Goal: Check status: Check status

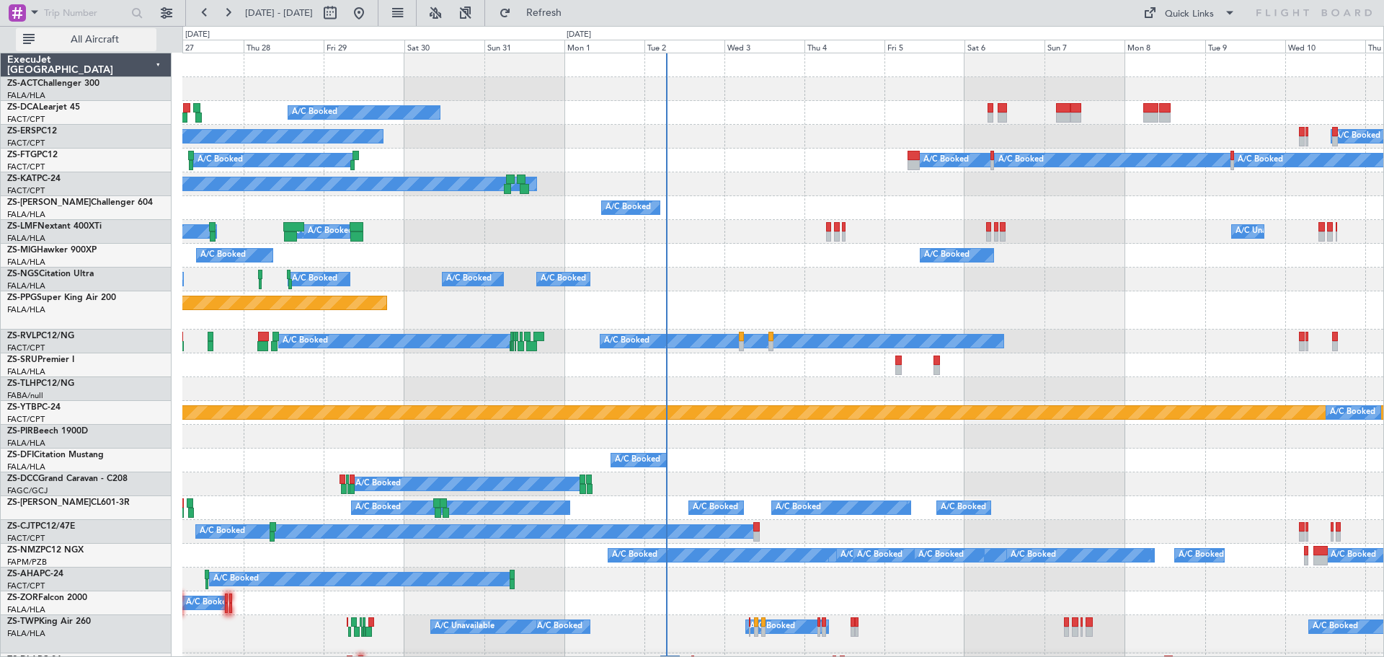
click at [115, 49] on button "All Aircraft" at bounding box center [86, 39] width 141 height 23
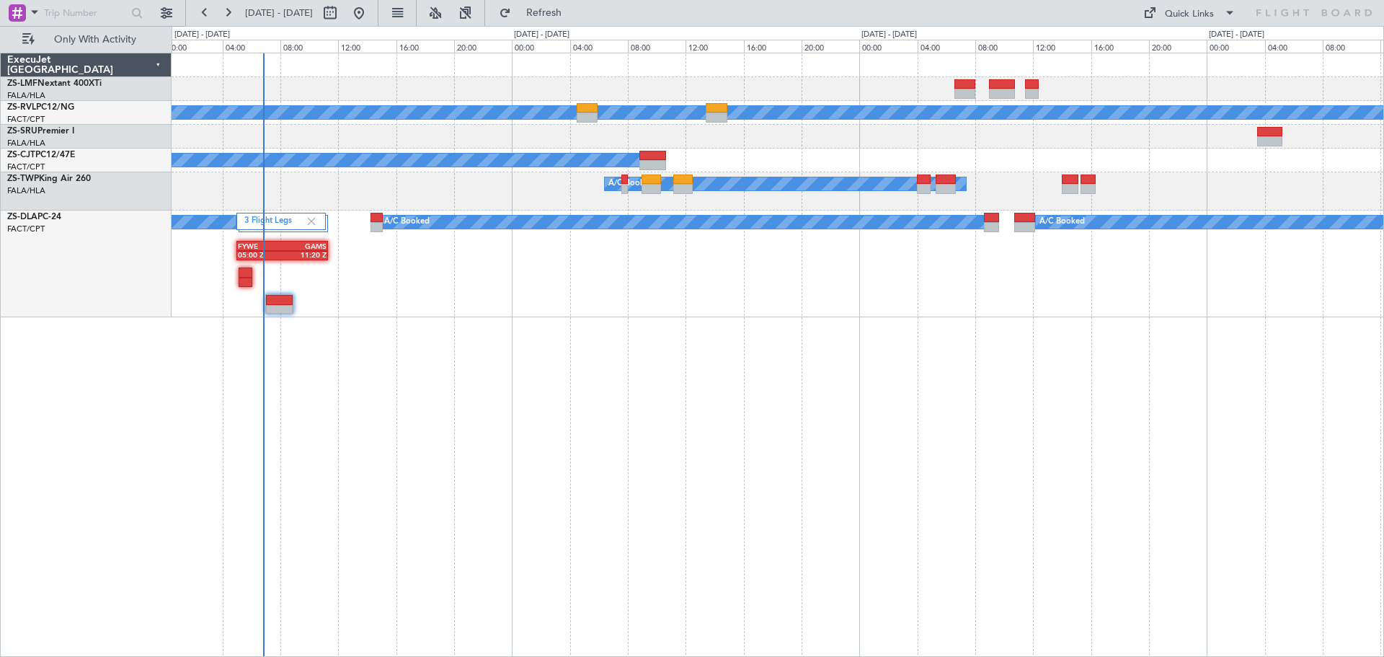
click at [965, 479] on div "A/C Booked A/C Booked A/C Booked A/C Booked A/C Booked A/C Booked 3 Flight Legs…" at bounding box center [778, 355] width 1213 height 604
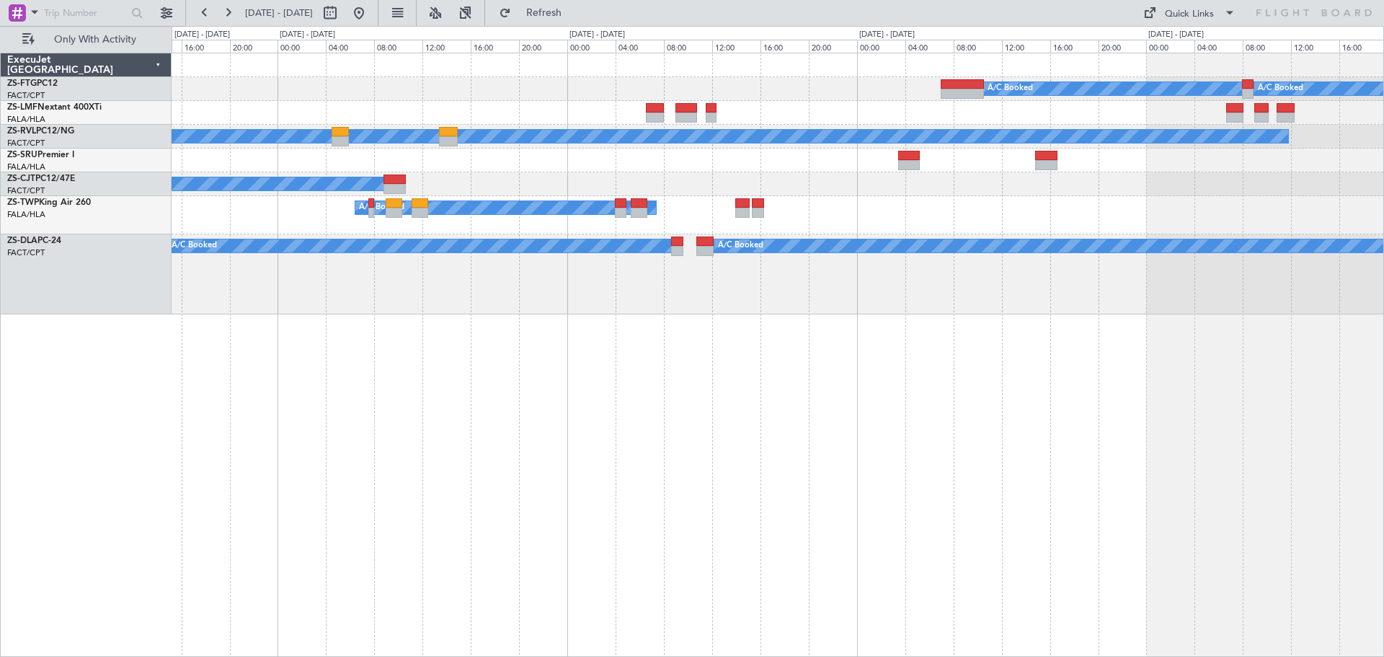
click at [801, 506] on div "A/C Booked A/C Booked A/C Booked A/C Booked A/C Booked A/C Booked A/C Booked A/…" at bounding box center [778, 355] width 1213 height 604
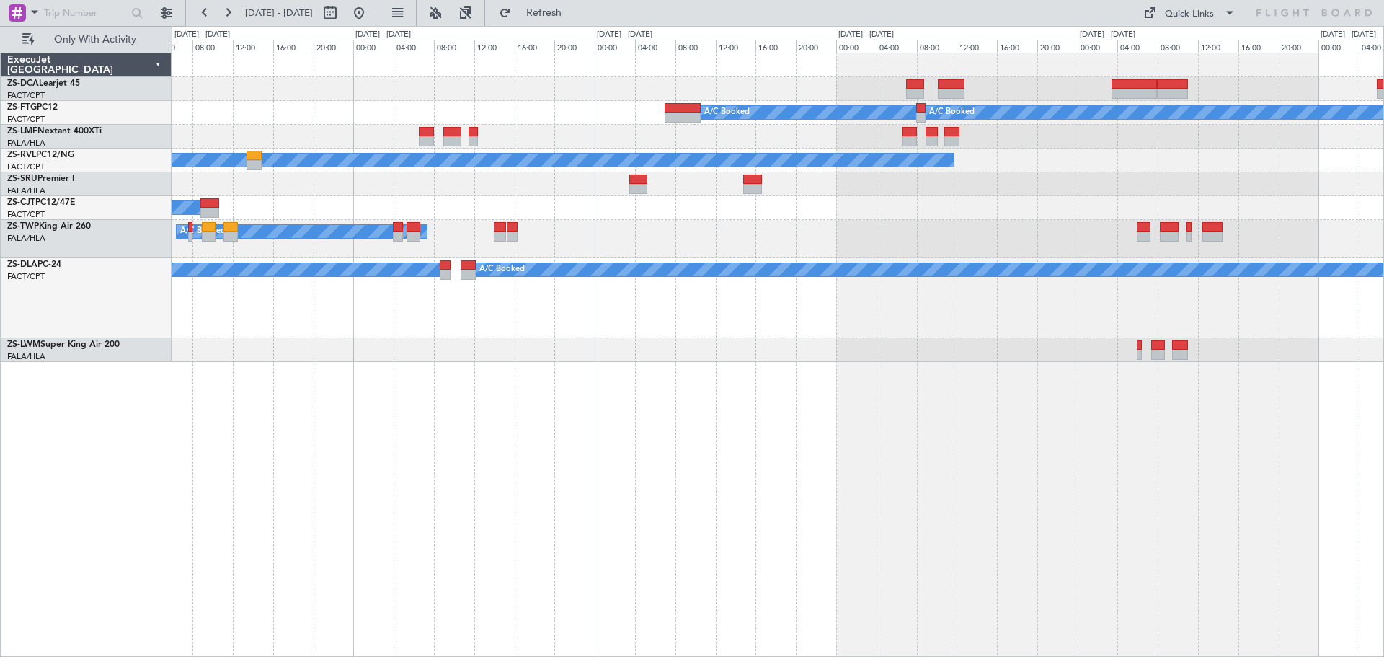
click at [854, 536] on div "A/C Booked A/C Booked A/C Booked A/C Unavailable A/C Booked A/C Booked A/C Book…" at bounding box center [778, 355] width 1213 height 604
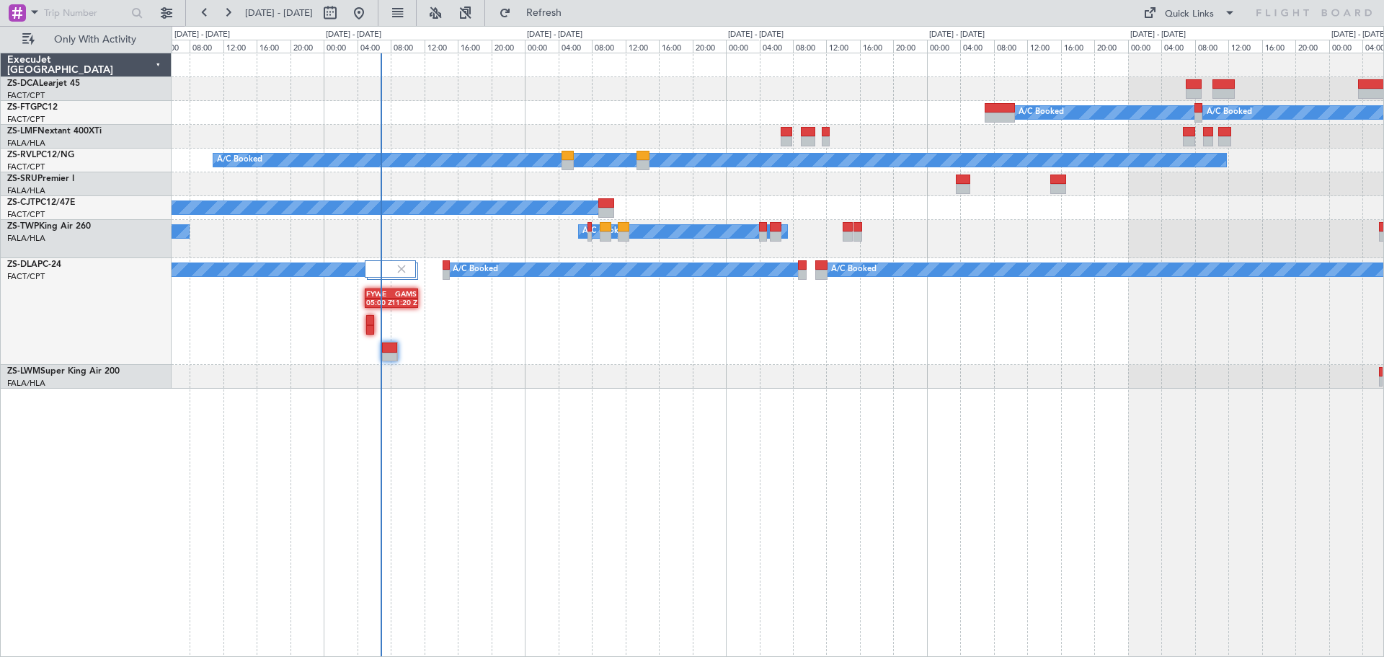
click at [786, 492] on div "A/C Booked A/C Booked A/C Booked A/C Booked A/C Booked A/C Booked A/C Booked A/…" at bounding box center [778, 355] width 1213 height 604
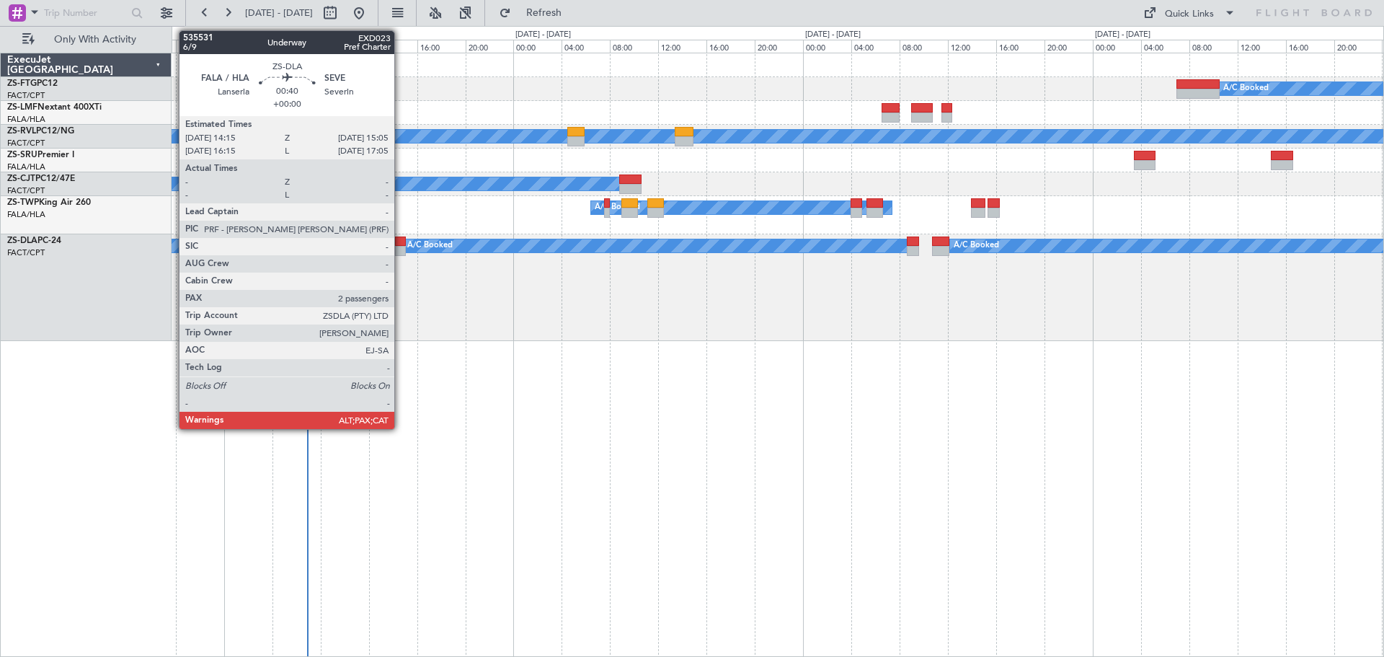
click at [401, 252] on div at bounding box center [400, 251] width 10 height 10
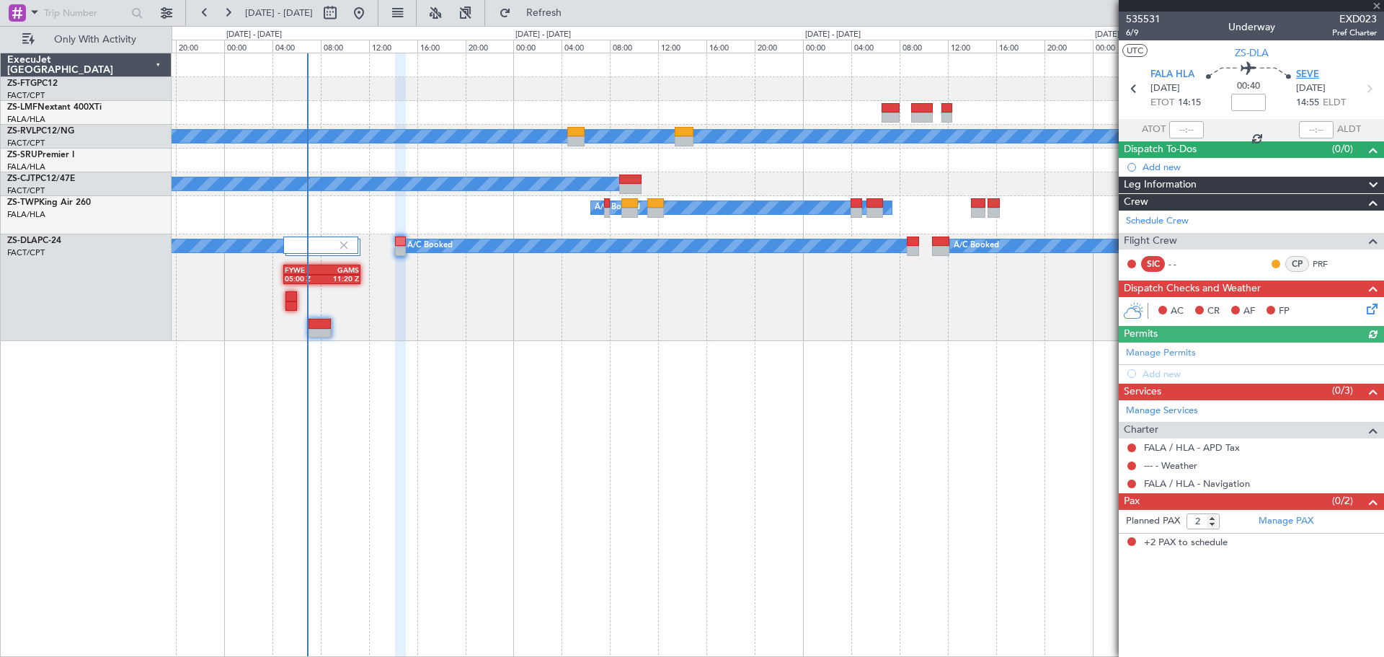
click at [1308, 71] on span "SEVE" at bounding box center [1307, 75] width 23 height 14
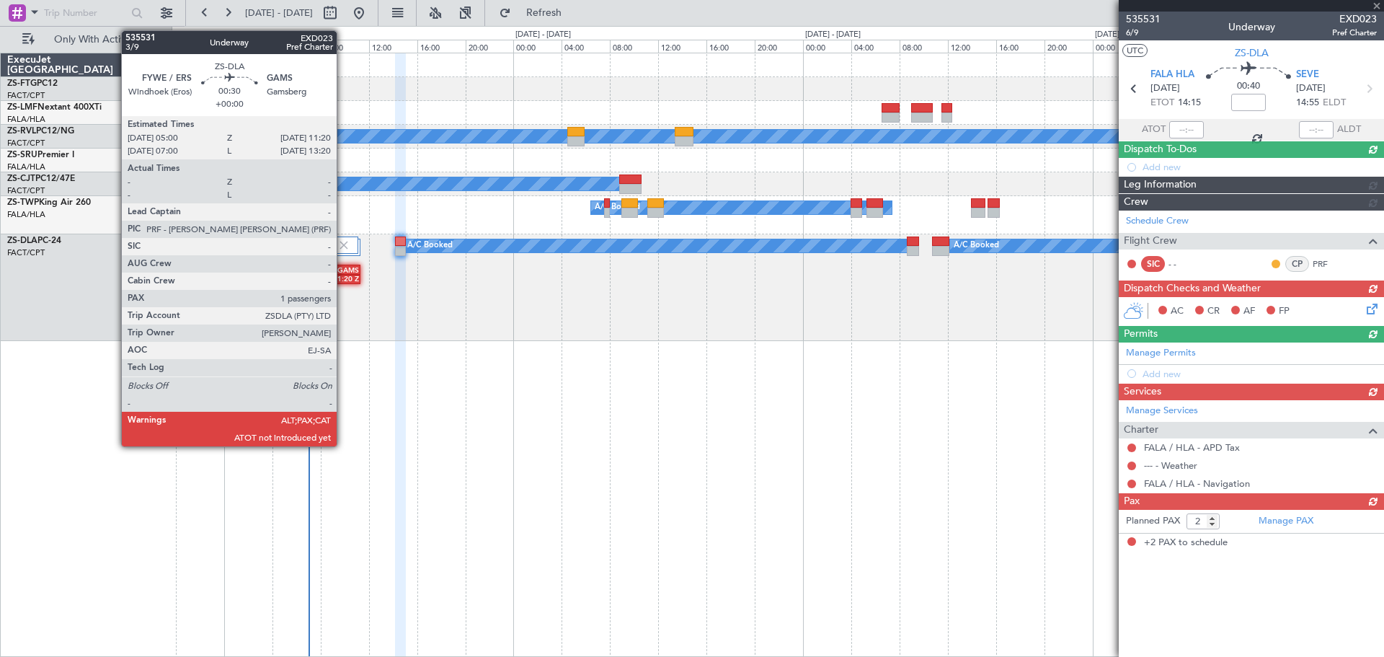
click at [343, 274] on div "11:20 Z" at bounding box center [340, 278] width 37 height 9
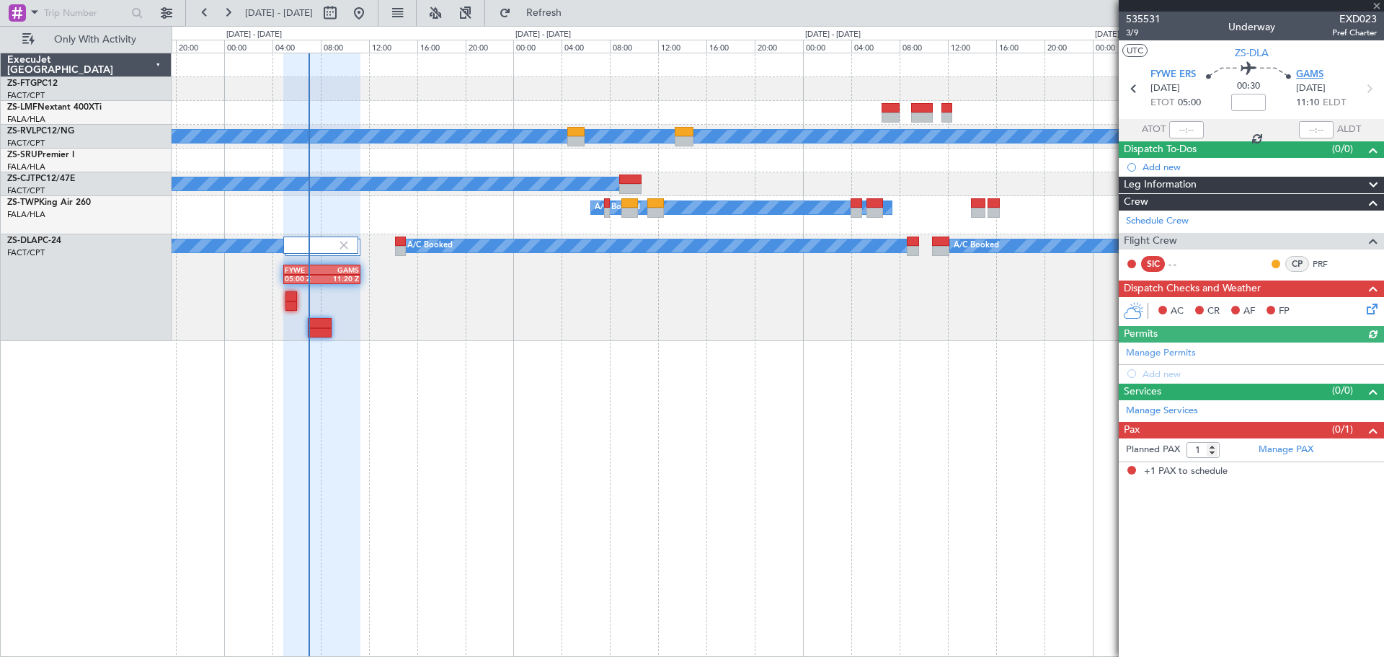
click at [1316, 70] on span "GAMS" at bounding box center [1309, 75] width 27 height 14
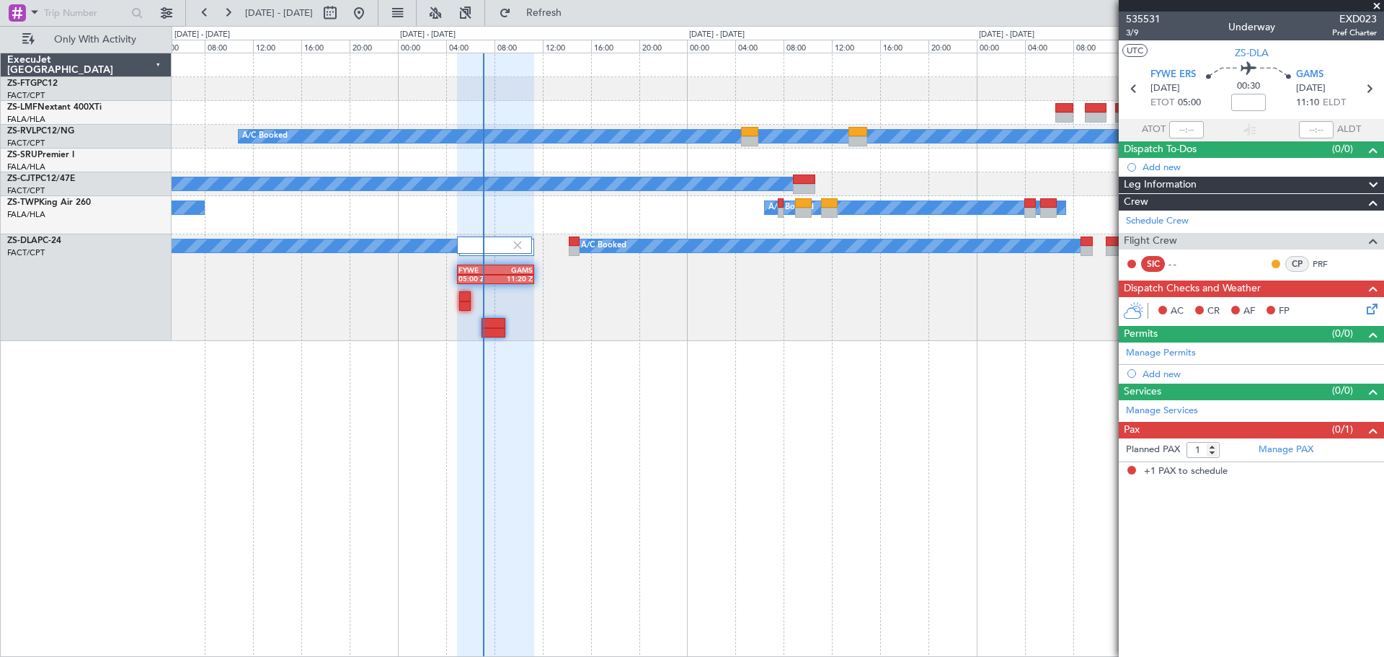
click at [563, 441] on div "A/C Booked A/C Booked A/C Booked A/C Booked A/C Booked A/C Booked A/C Booked A/…" at bounding box center [778, 355] width 1213 height 604
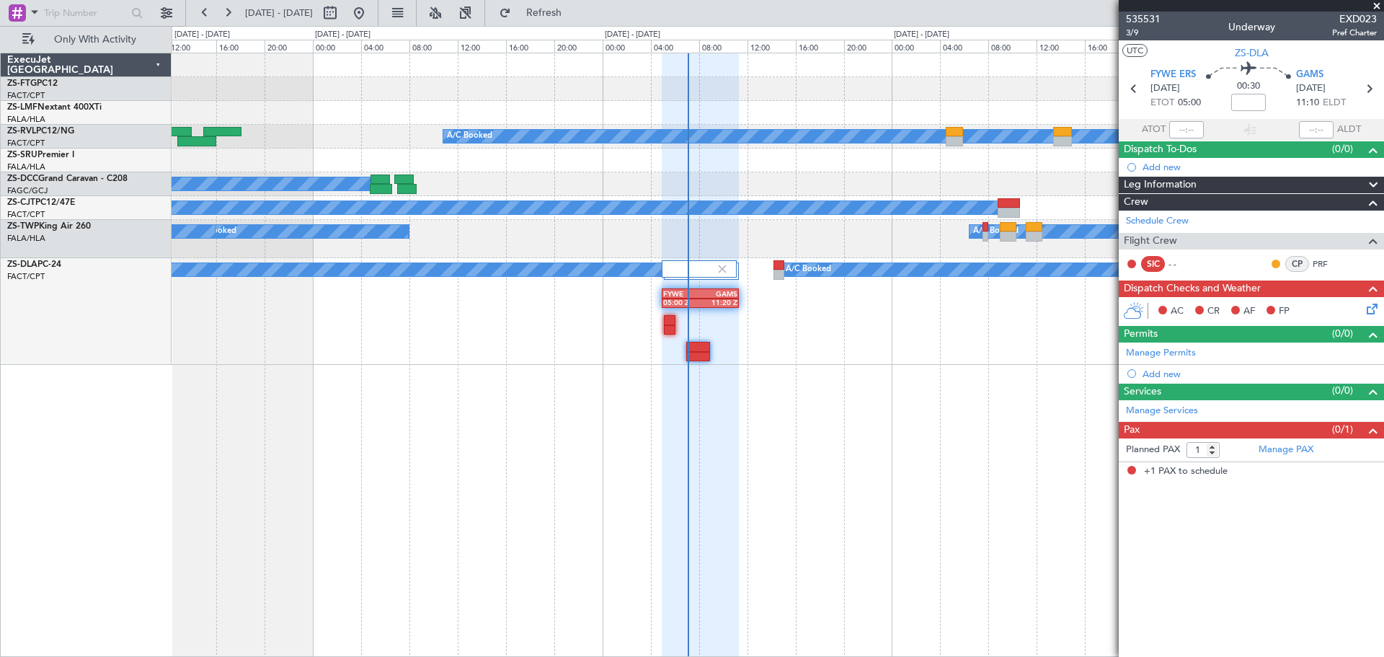
click at [433, 448] on div "A/C Booked A/C Booked A/C Booked A/C Booked A/C Booked A/C Booked A/C Booked A/…" at bounding box center [778, 355] width 1213 height 604
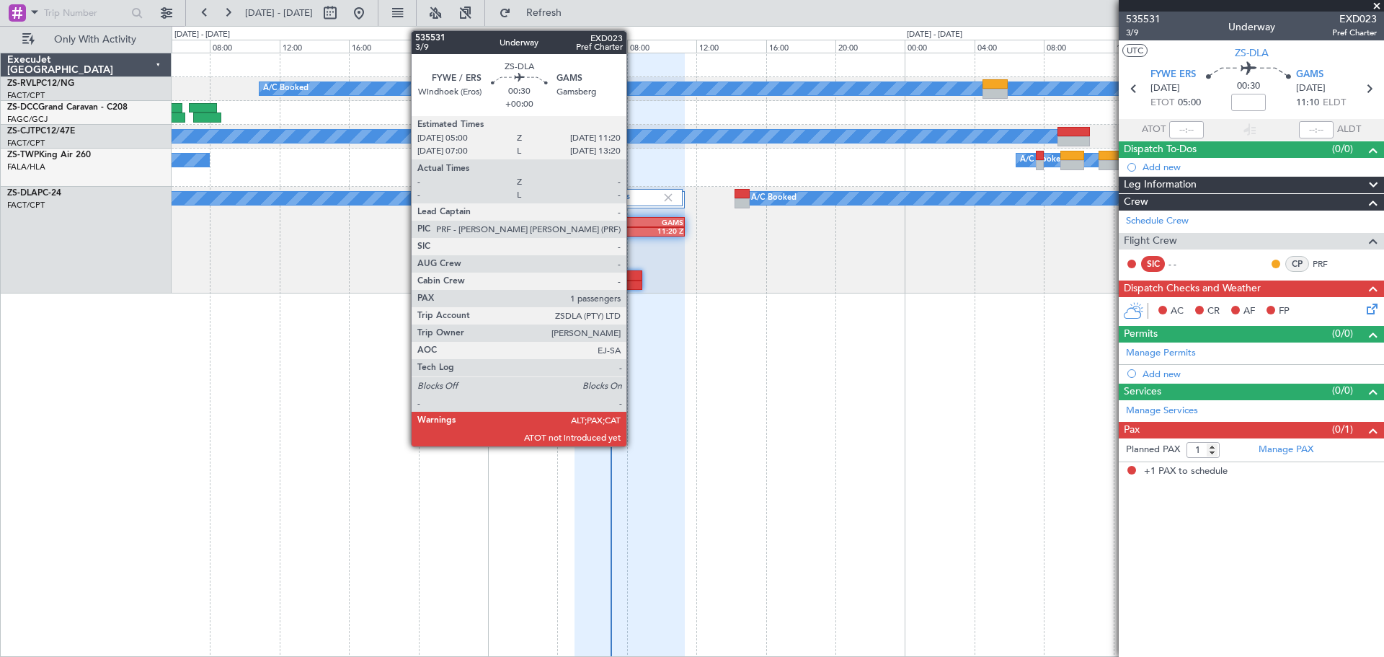
click at [633, 222] on div "GAMS" at bounding box center [656, 222] width 54 height 9
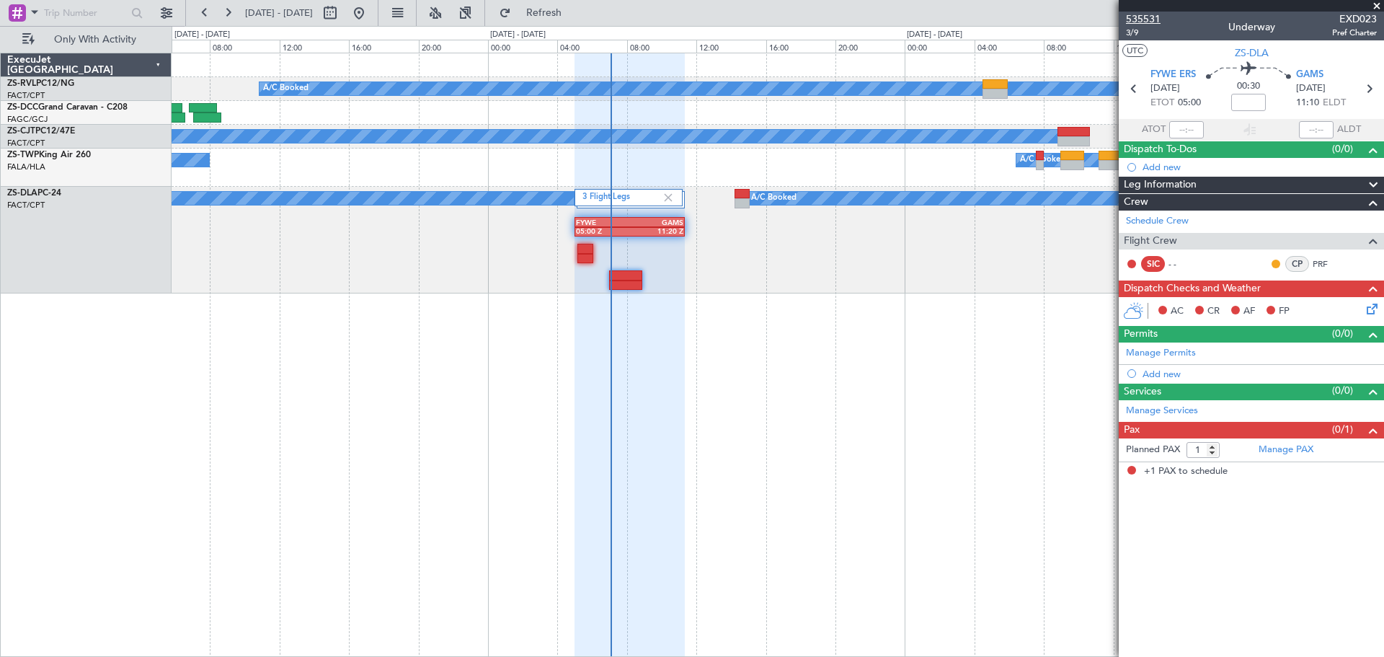
click at [1141, 17] on span "535531" at bounding box center [1143, 19] width 35 height 15
click at [1373, 6] on span at bounding box center [1377, 6] width 14 height 13
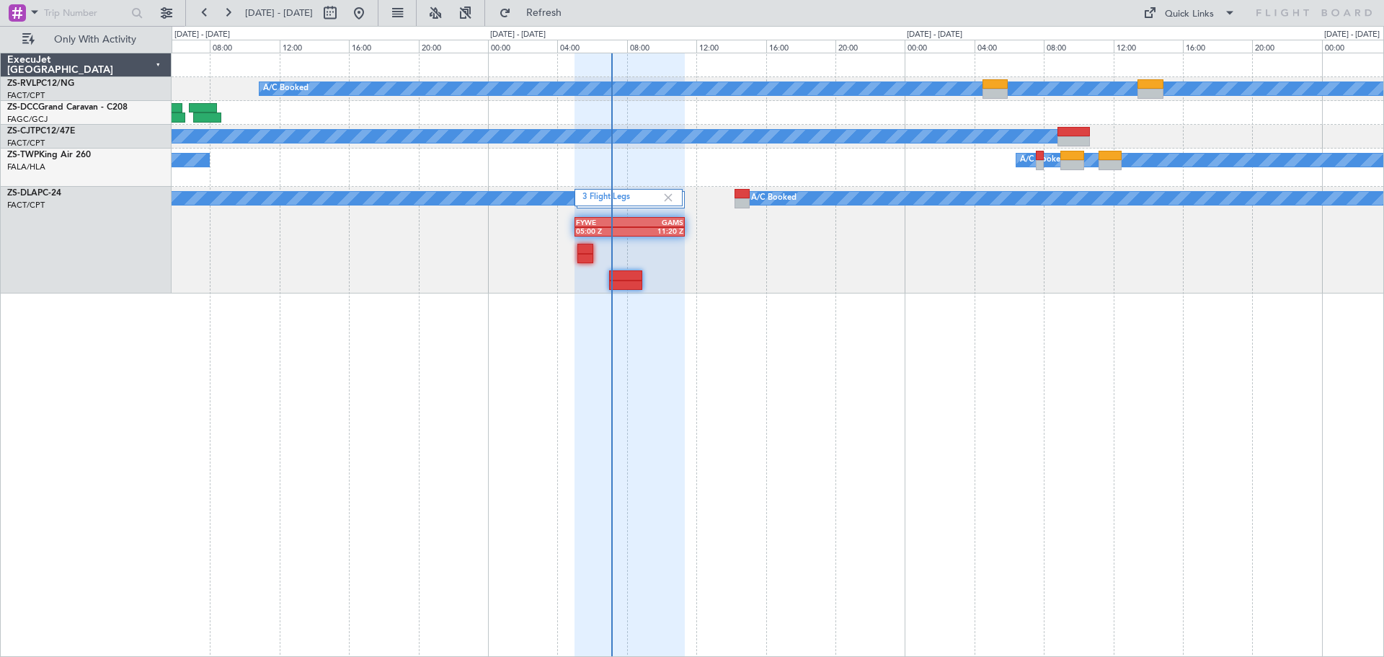
type input "0"
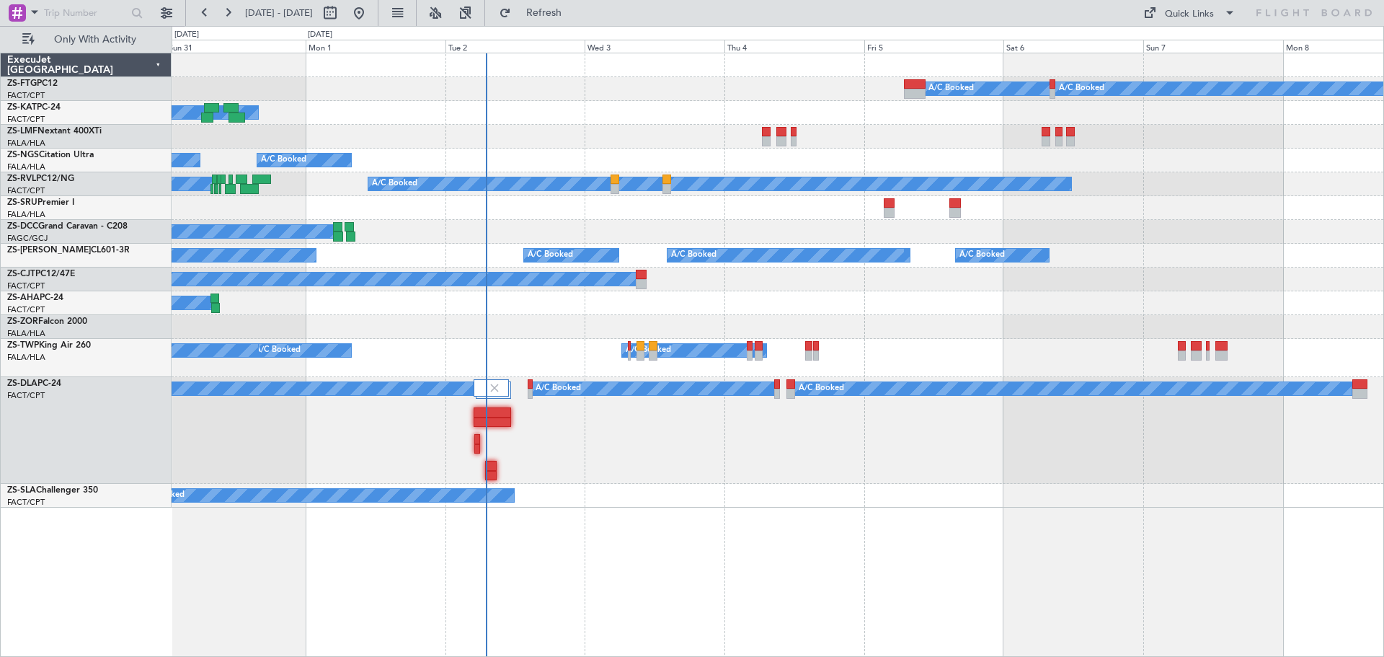
click at [748, 461] on div "A/C Booked A/C Booked A/C Booked A/C Booked A/C Unavailable A/C Unavailable A/C…" at bounding box center [778, 355] width 1213 height 604
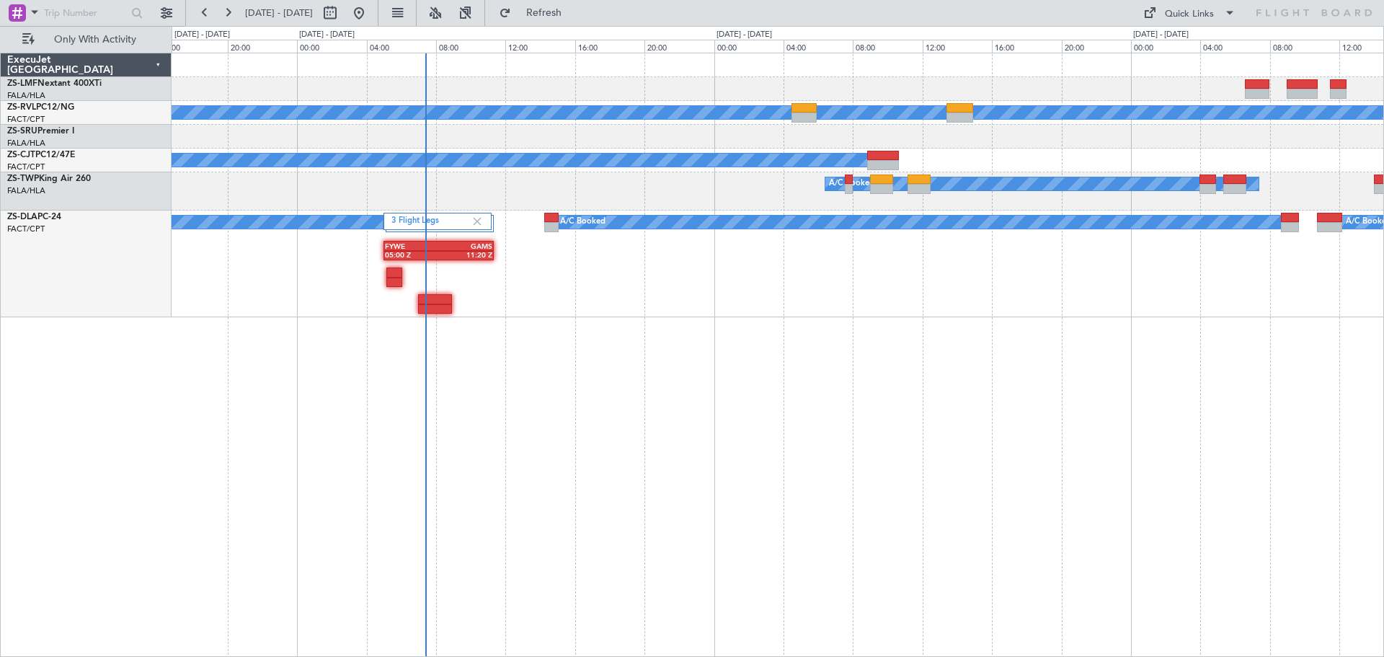
click at [727, 463] on div "A/C Booked A/C Booked A/C Booked A/C Booked A/C Booked A/C Booked 3 Flight Legs…" at bounding box center [778, 355] width 1213 height 604
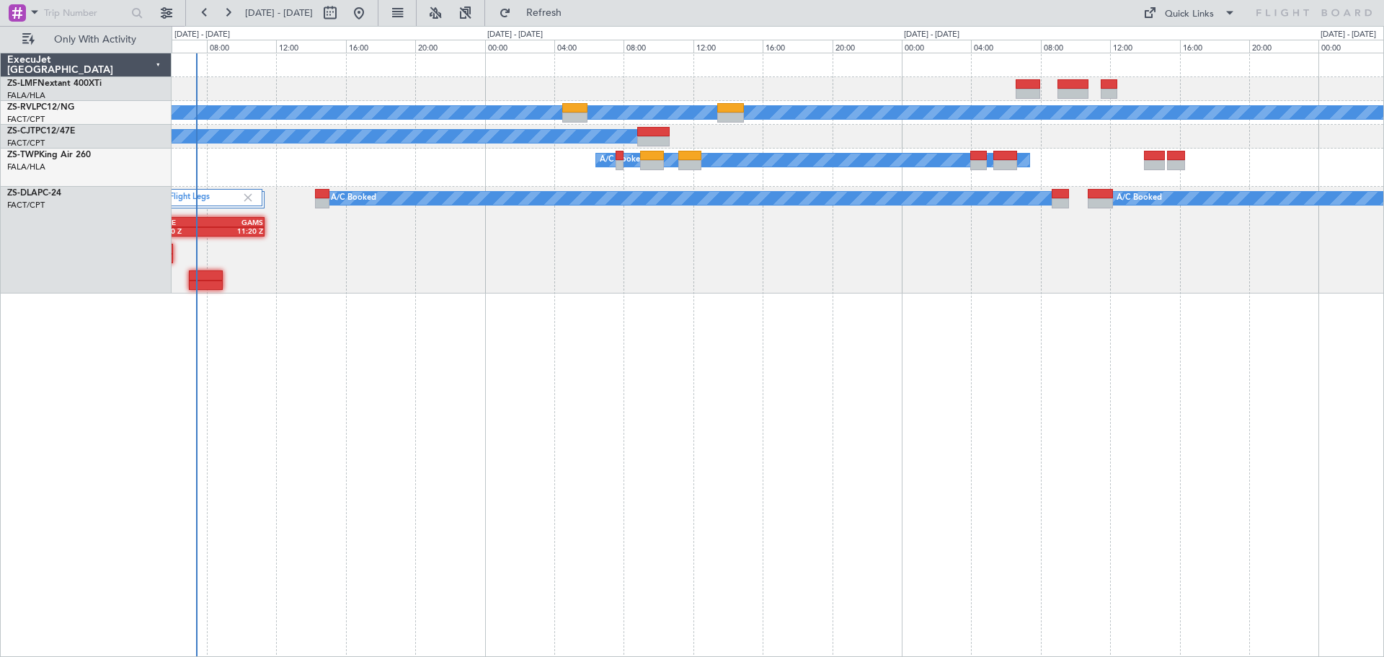
click at [688, 479] on div "A/C Booked A/C Booked A/C Booked A/C Booked 3 Flight Legs A/C Booked A/C Booked…" at bounding box center [778, 355] width 1213 height 604
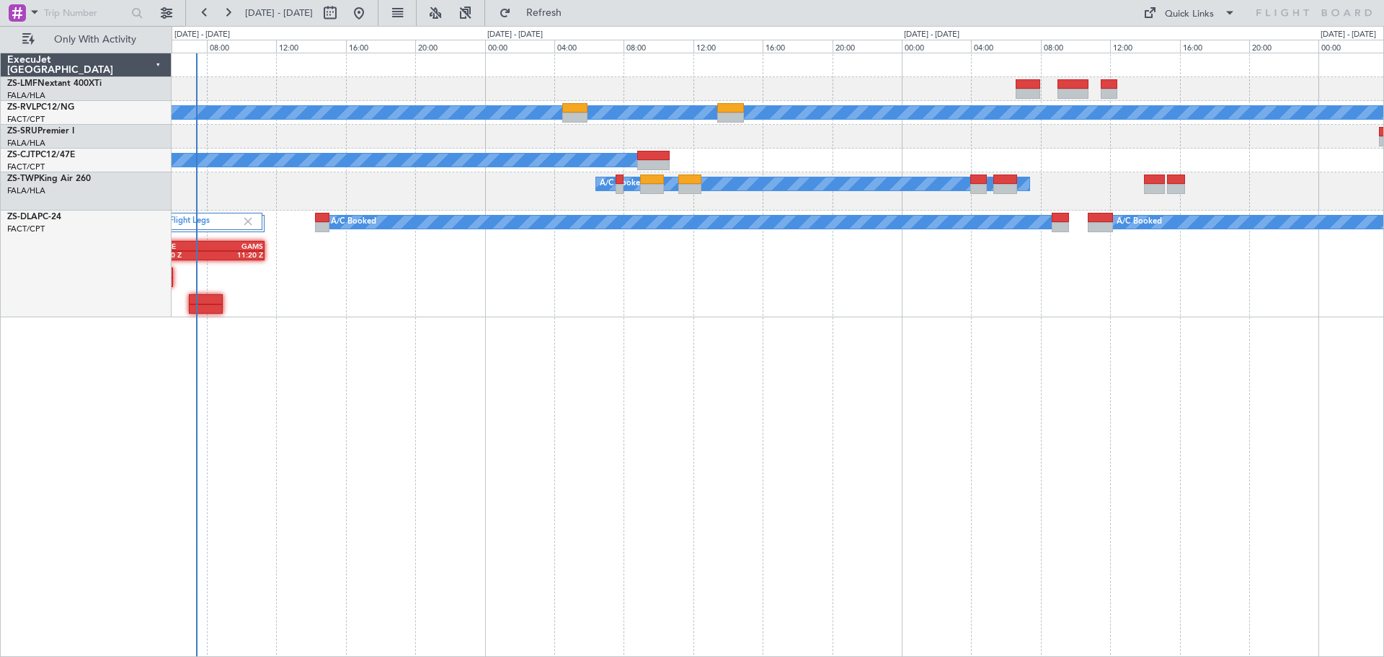
click at [321, 544] on div "A/C Booked A/C Booked A/C Booked A/C Booked 3 Flight Legs A/C Booked A/C Booked…" at bounding box center [778, 355] width 1213 height 604
